Goal: Information Seeking & Learning: Learn about a topic

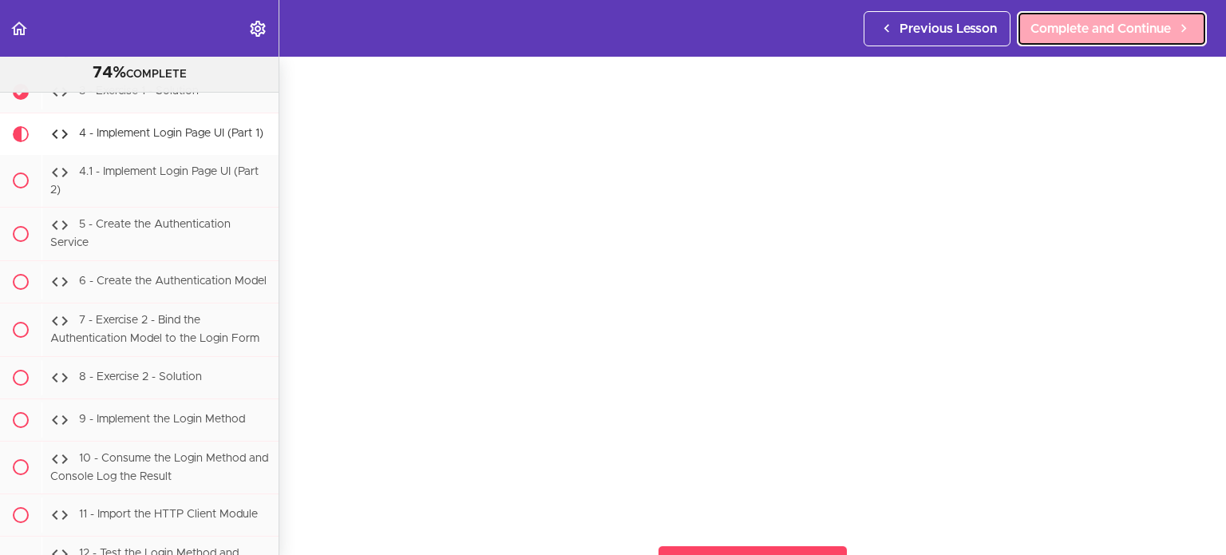
click at [1121, 28] on span "Complete and Continue" at bounding box center [1101, 28] width 141 height 19
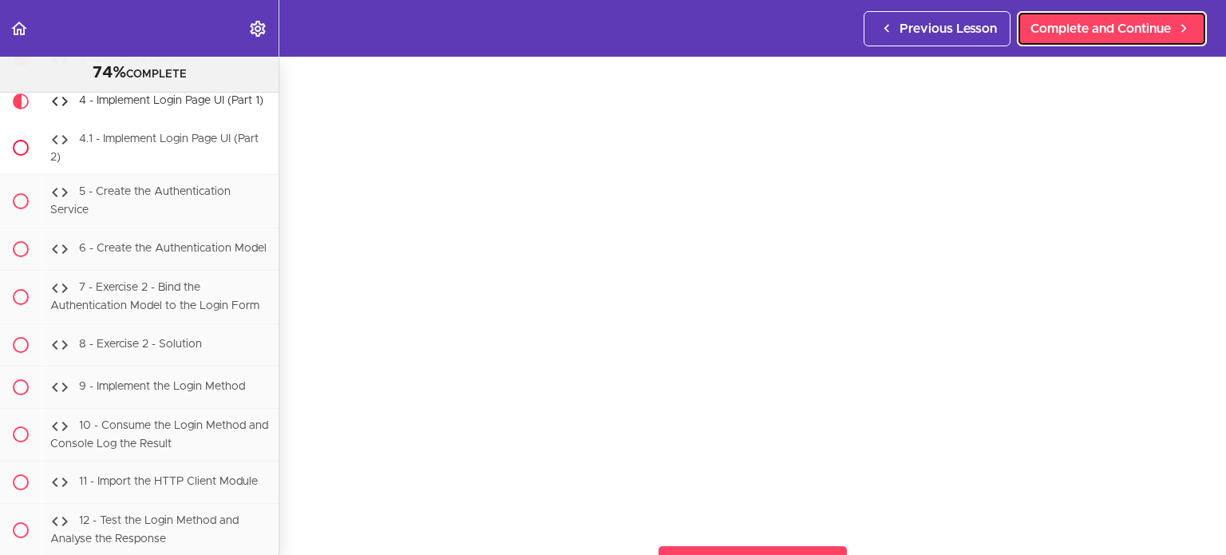
scroll to position [31596, 0]
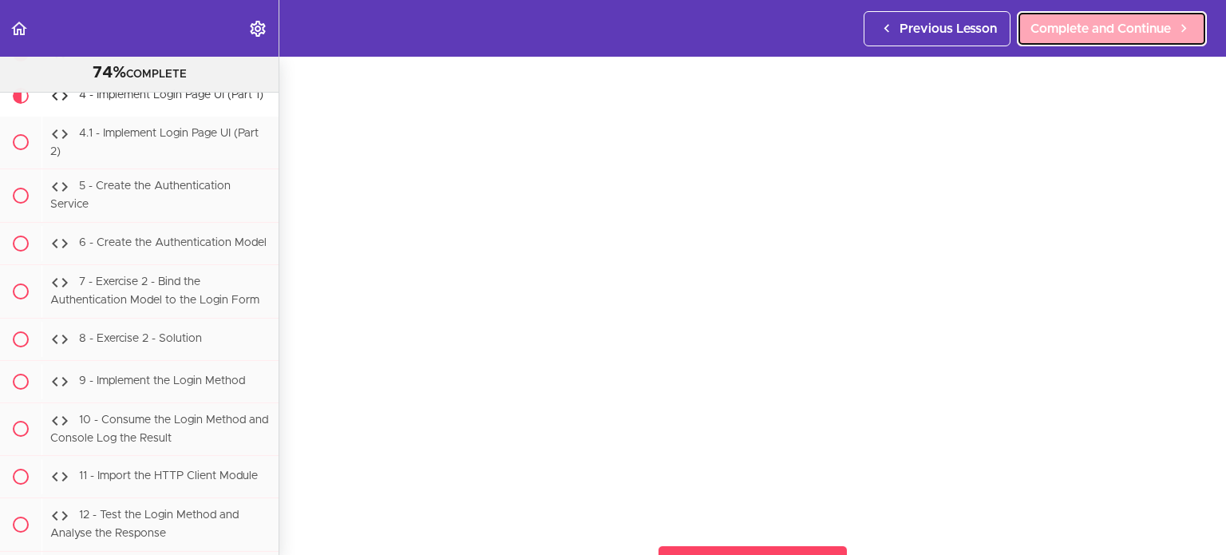
click at [1103, 22] on span "Complete and Continue" at bounding box center [1101, 28] width 141 height 19
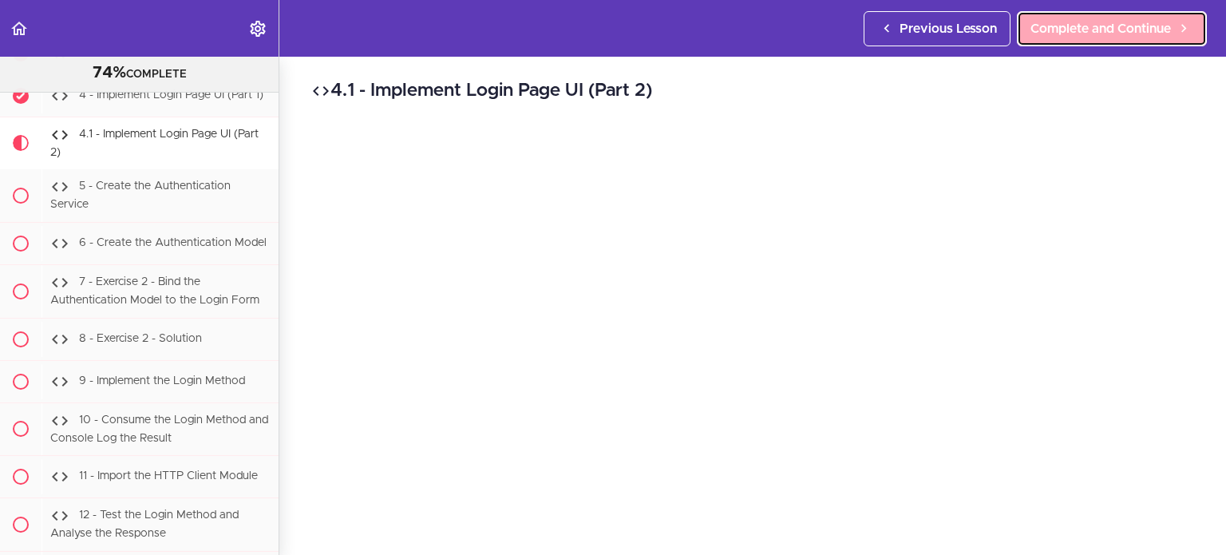
click at [1072, 22] on span "Complete and Continue" at bounding box center [1101, 28] width 141 height 19
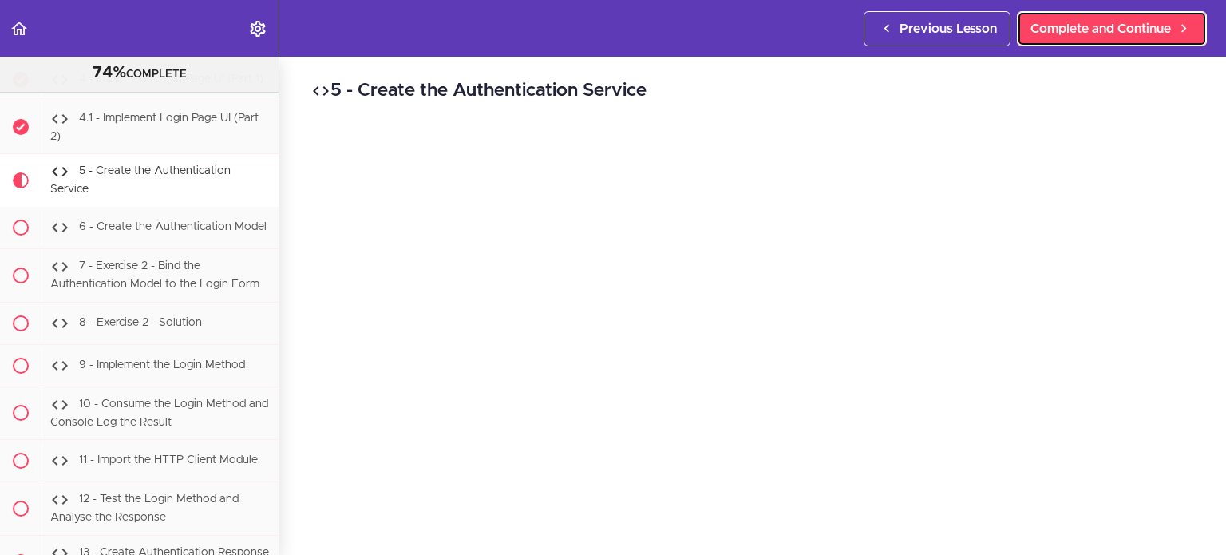
scroll to position [31665, 0]
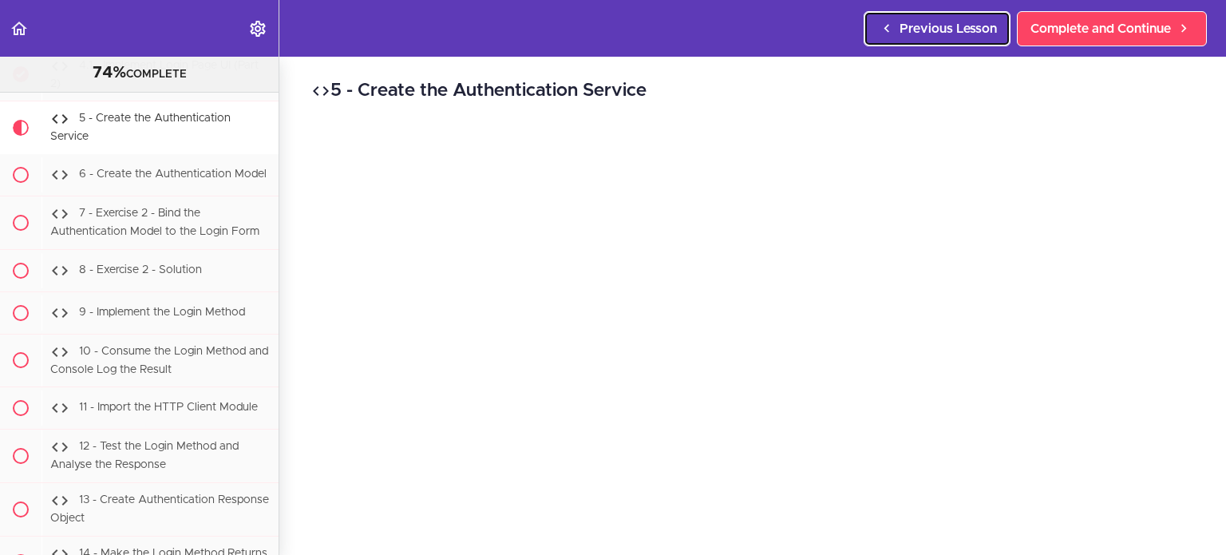
click at [947, 18] on link "Previous Lesson" at bounding box center [937, 28] width 147 height 35
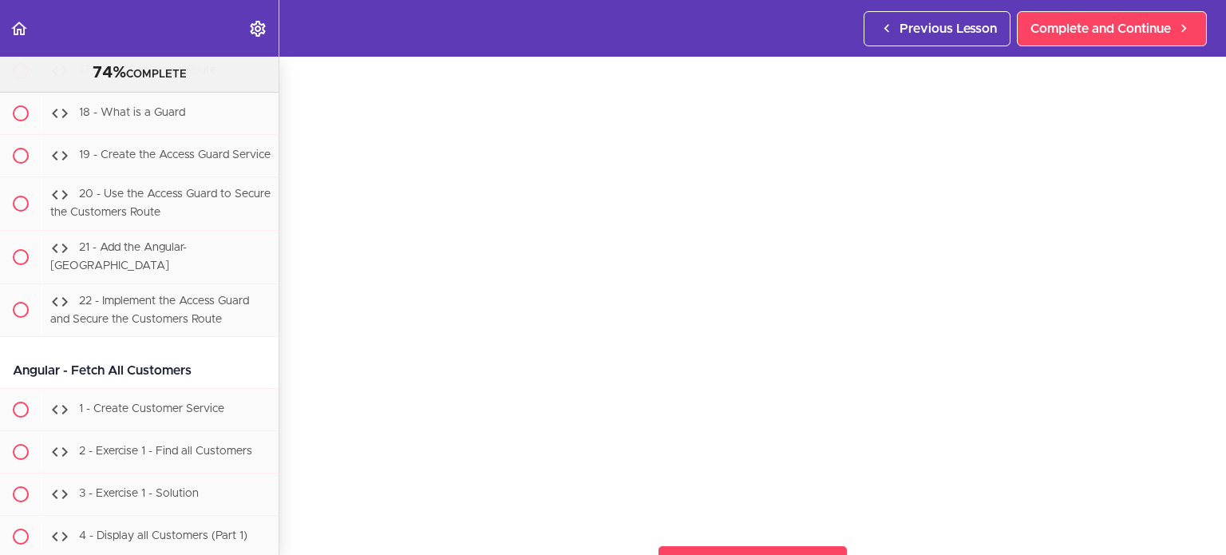
scroll to position [32317, 0]
